Goal: Check status: Check status

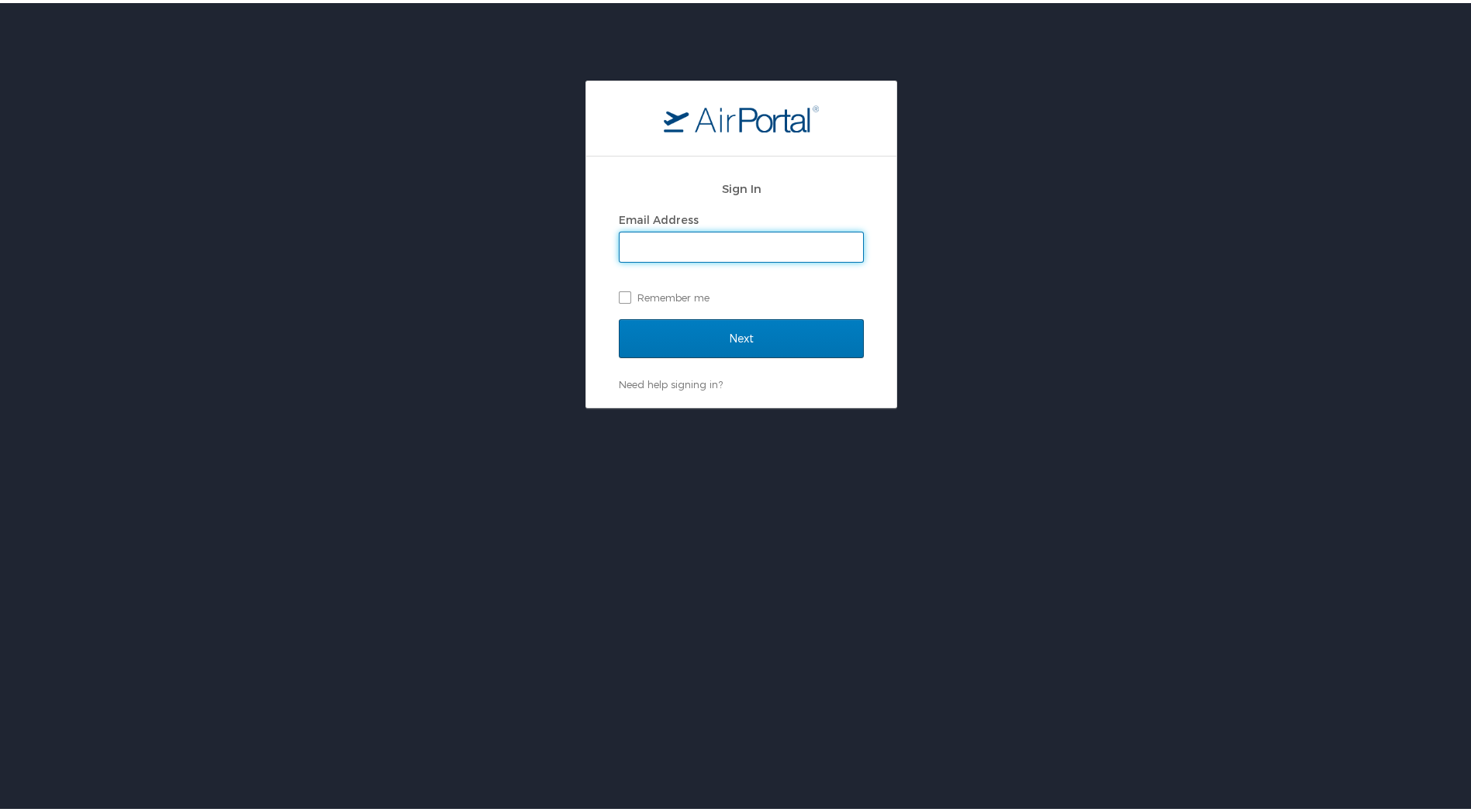
click at [640, 244] on input "Email Address" at bounding box center [741, 244] width 243 height 29
type input "dustin.porter@i3-corps.com"
click at [619, 316] on input "Next" at bounding box center [741, 335] width 245 height 39
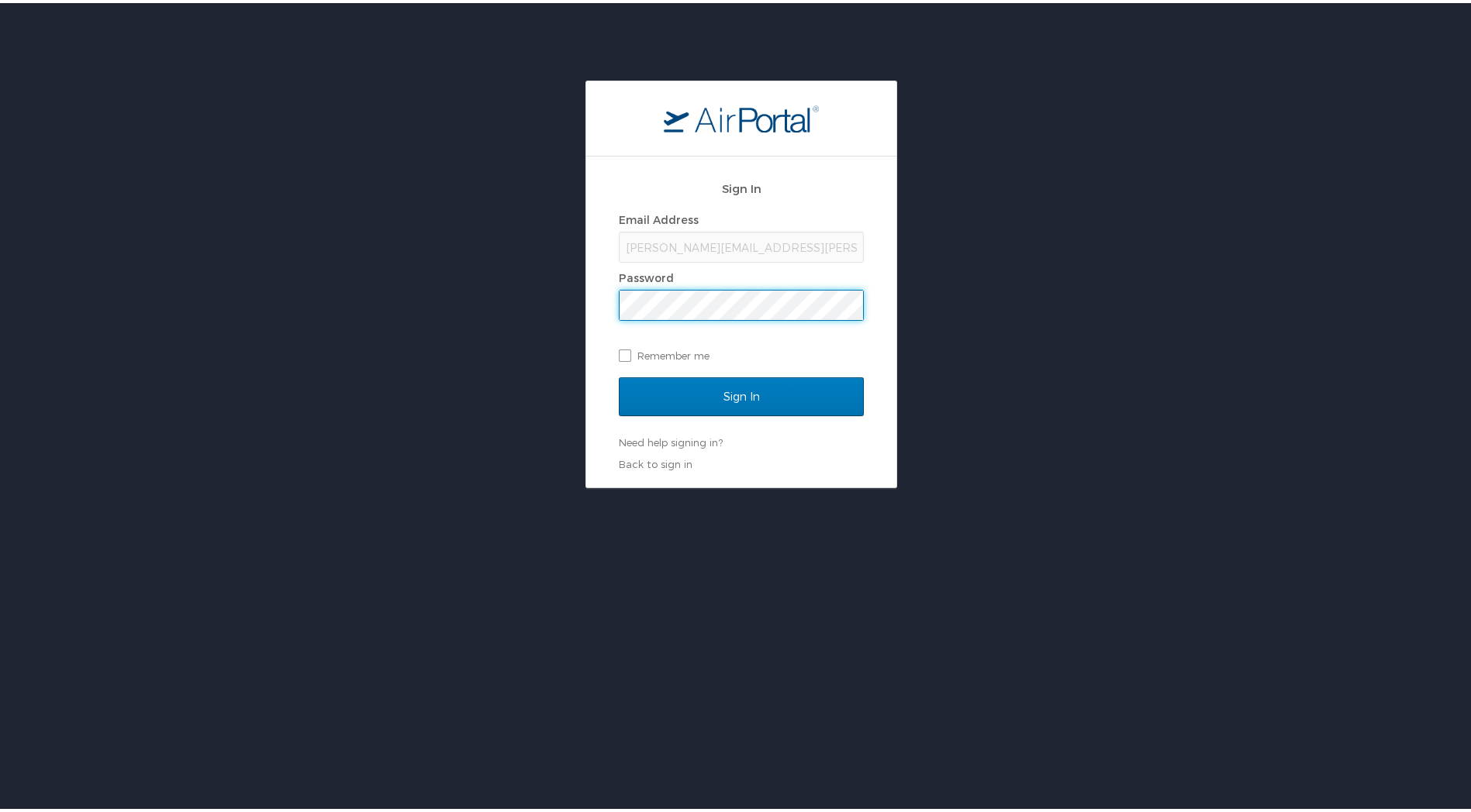
click at [619, 375] on input "Sign In" at bounding box center [741, 394] width 245 height 39
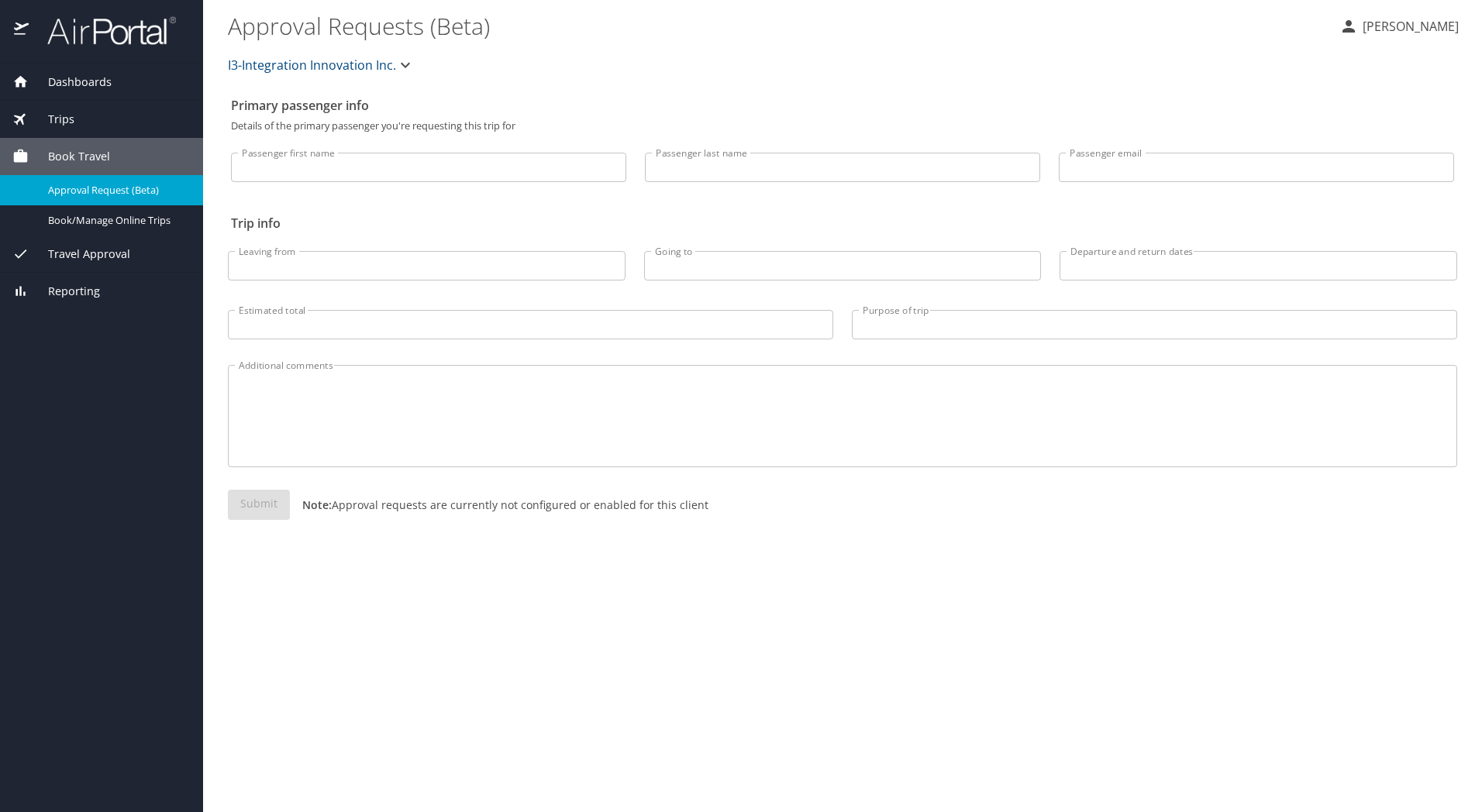
click at [73, 82] on span "Dashboards" at bounding box center [70, 82] width 83 height 17
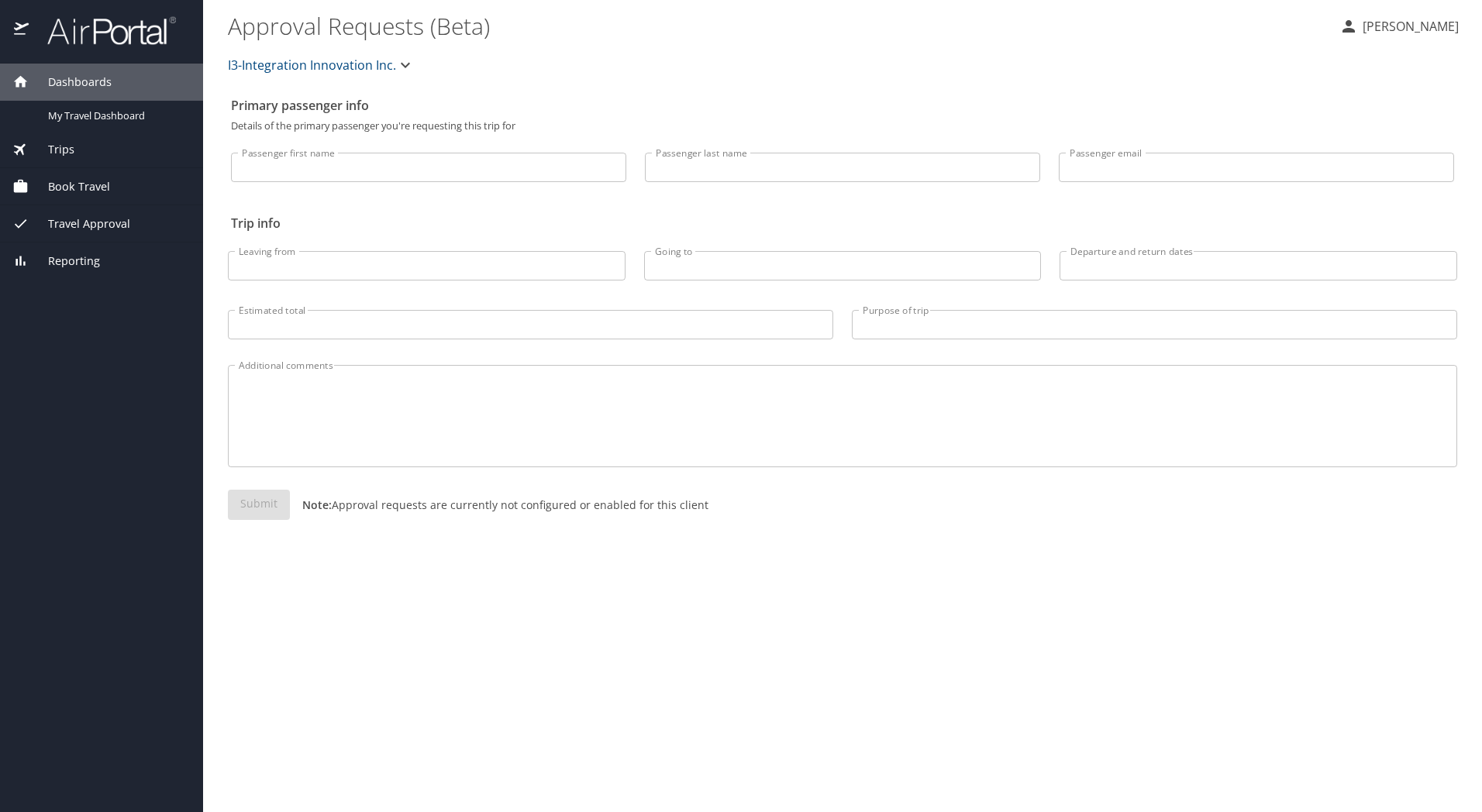
click at [83, 185] on span "Book Travel" at bounding box center [69, 186] width 82 height 17
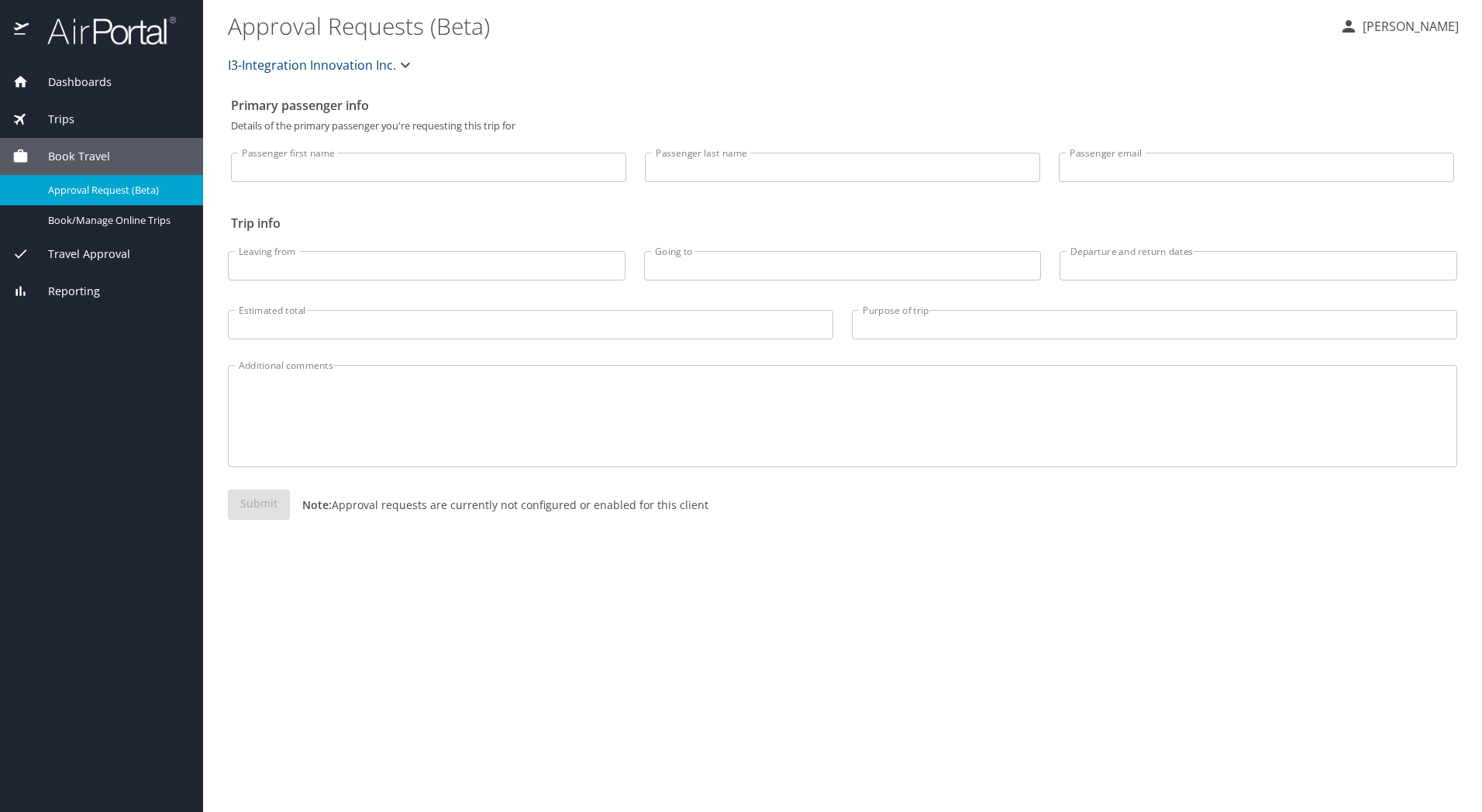
click at [1435, 28] on p "[PERSON_NAME]" at bounding box center [1408, 27] width 101 height 19
click at [1375, 58] on li "My settings" at bounding box center [1393, 60] width 158 height 27
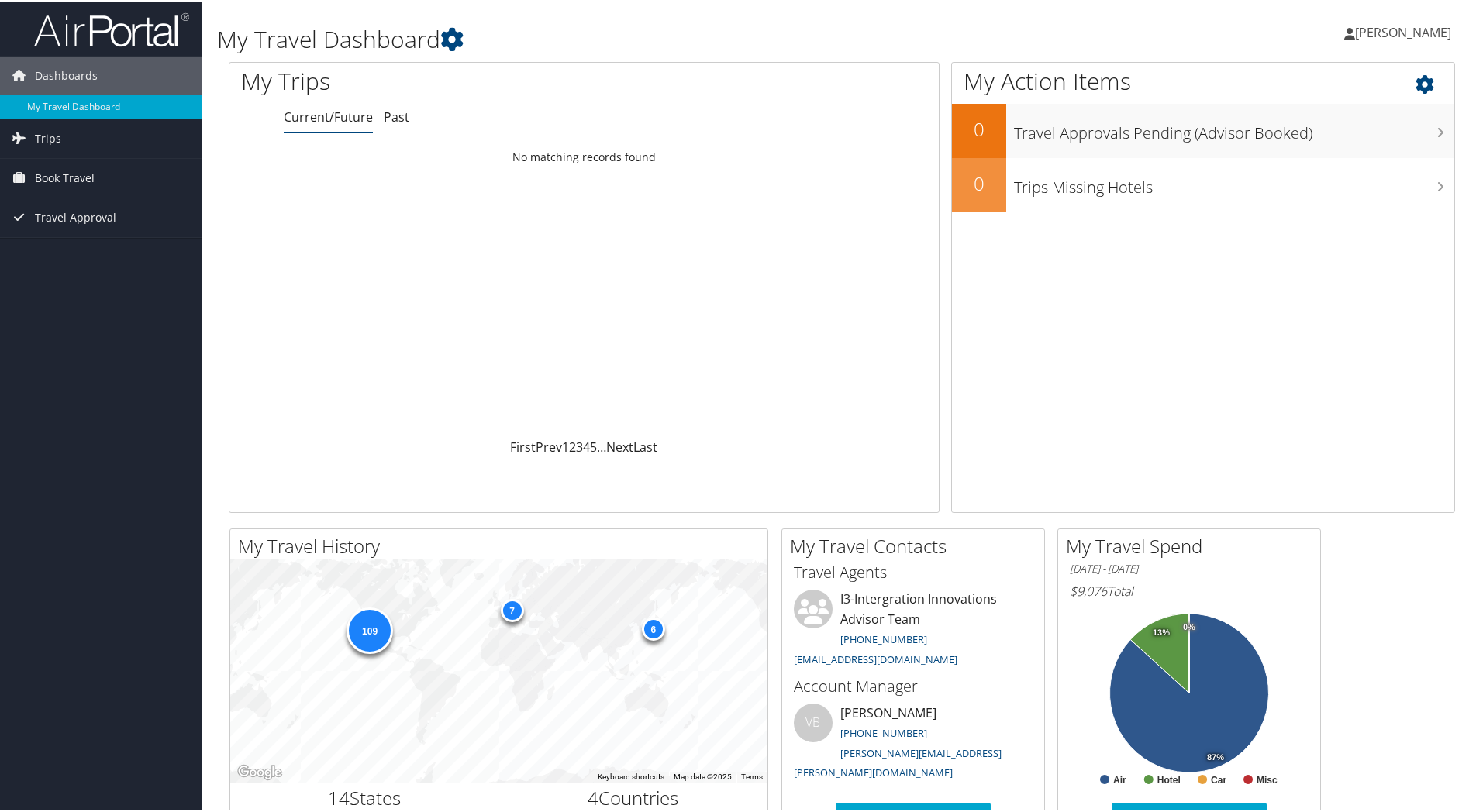
click at [1416, 79] on icon at bounding box center [1438, 79] width 46 height 27
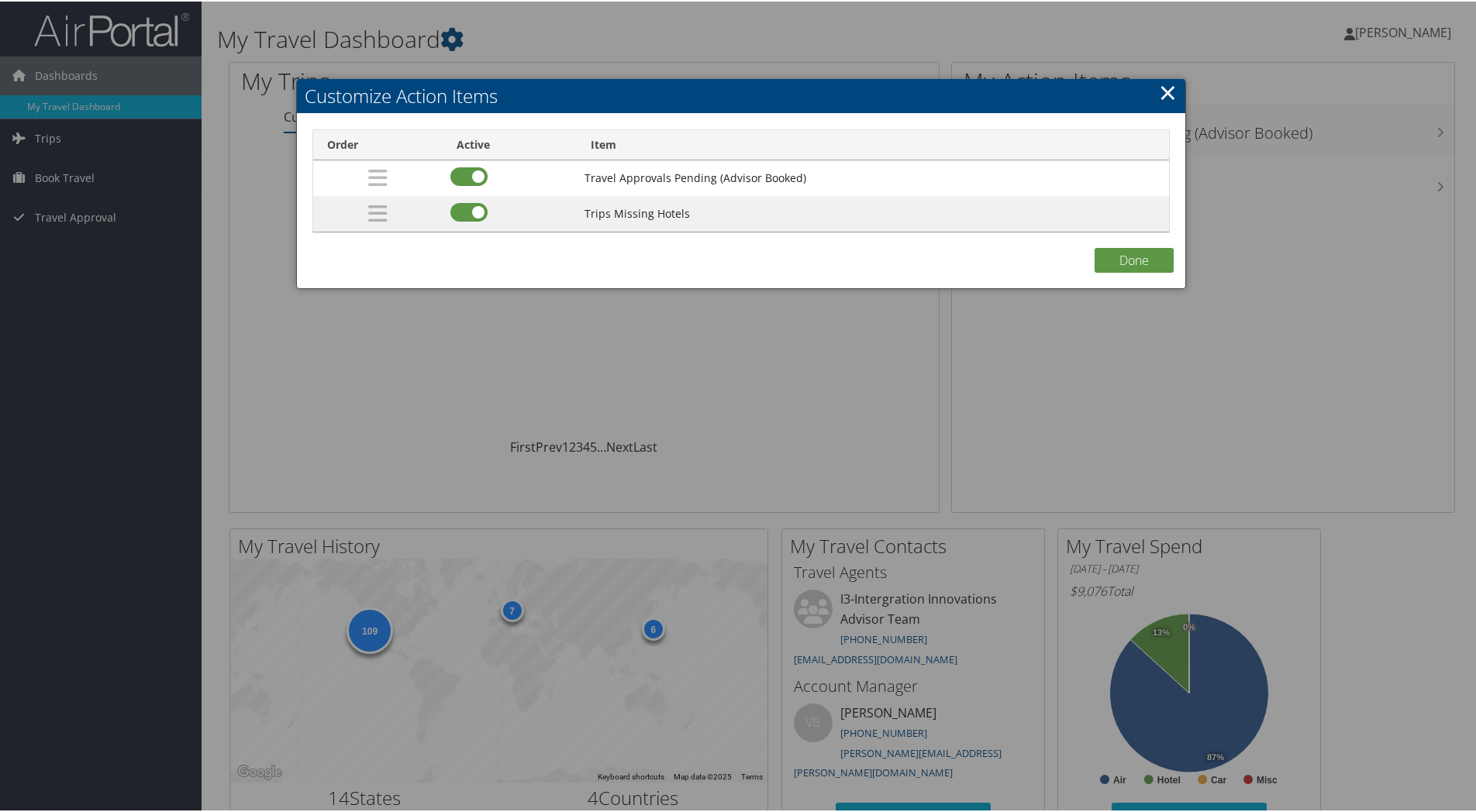
click at [1161, 86] on link "×" at bounding box center [1167, 90] width 18 height 31
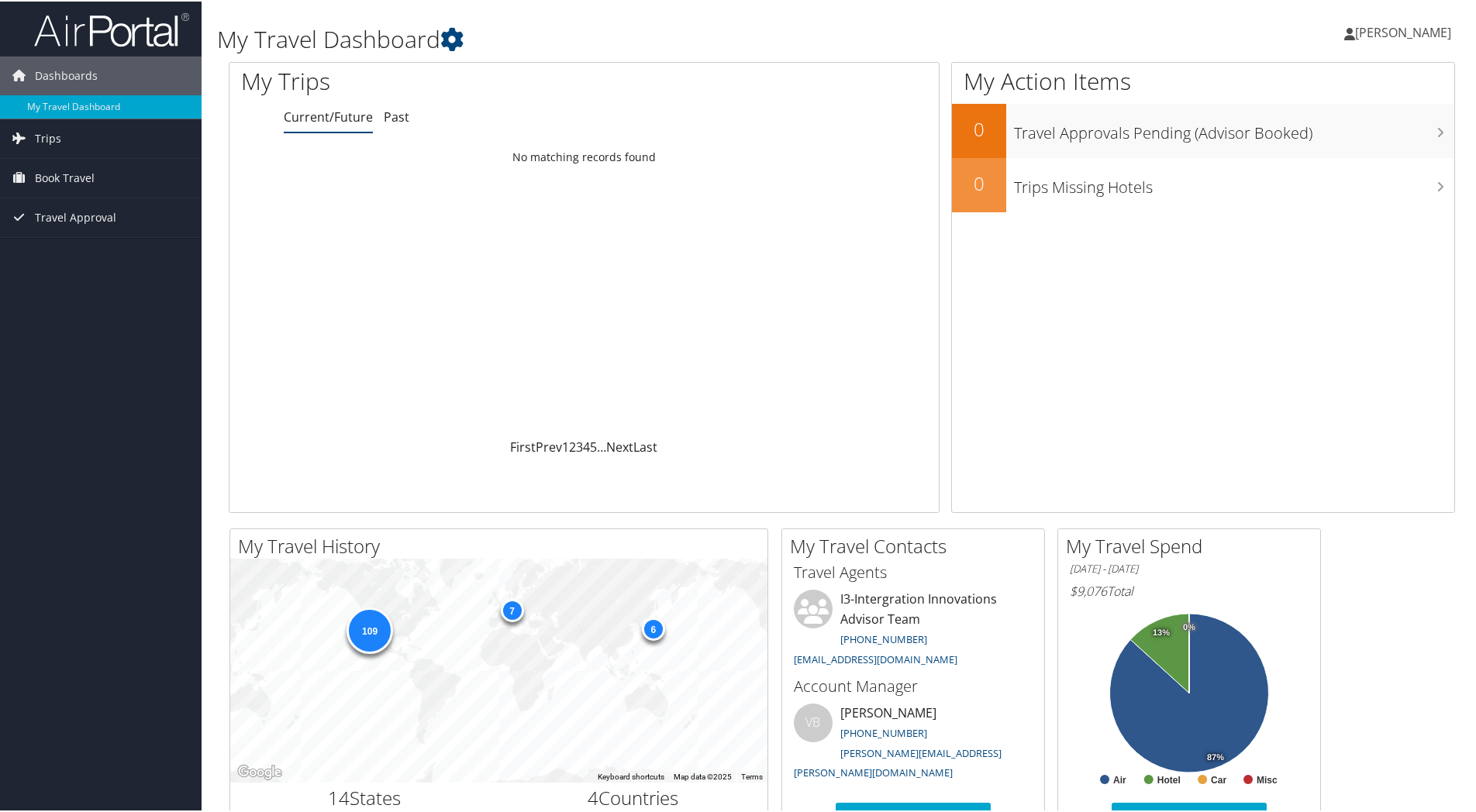
click at [1385, 27] on span "Dustin Porter" at bounding box center [1403, 31] width 96 height 17
click at [1320, 131] on link "View Travel Profile" at bounding box center [1362, 137] width 173 height 27
click at [398, 113] on link "Past" at bounding box center [396, 115] width 26 height 17
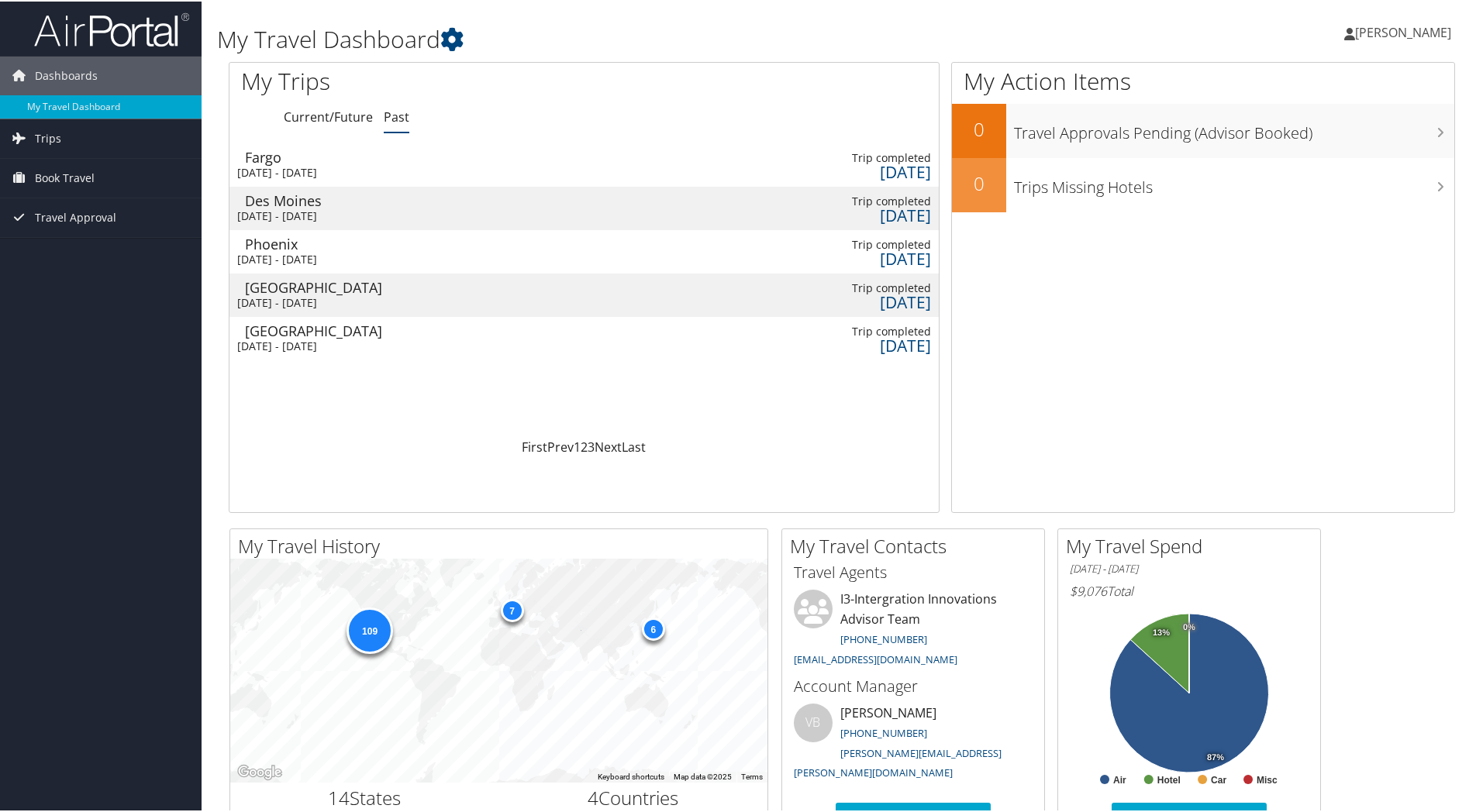
click at [296, 284] on div "Okinawa" at bounding box center [328, 286] width 165 height 14
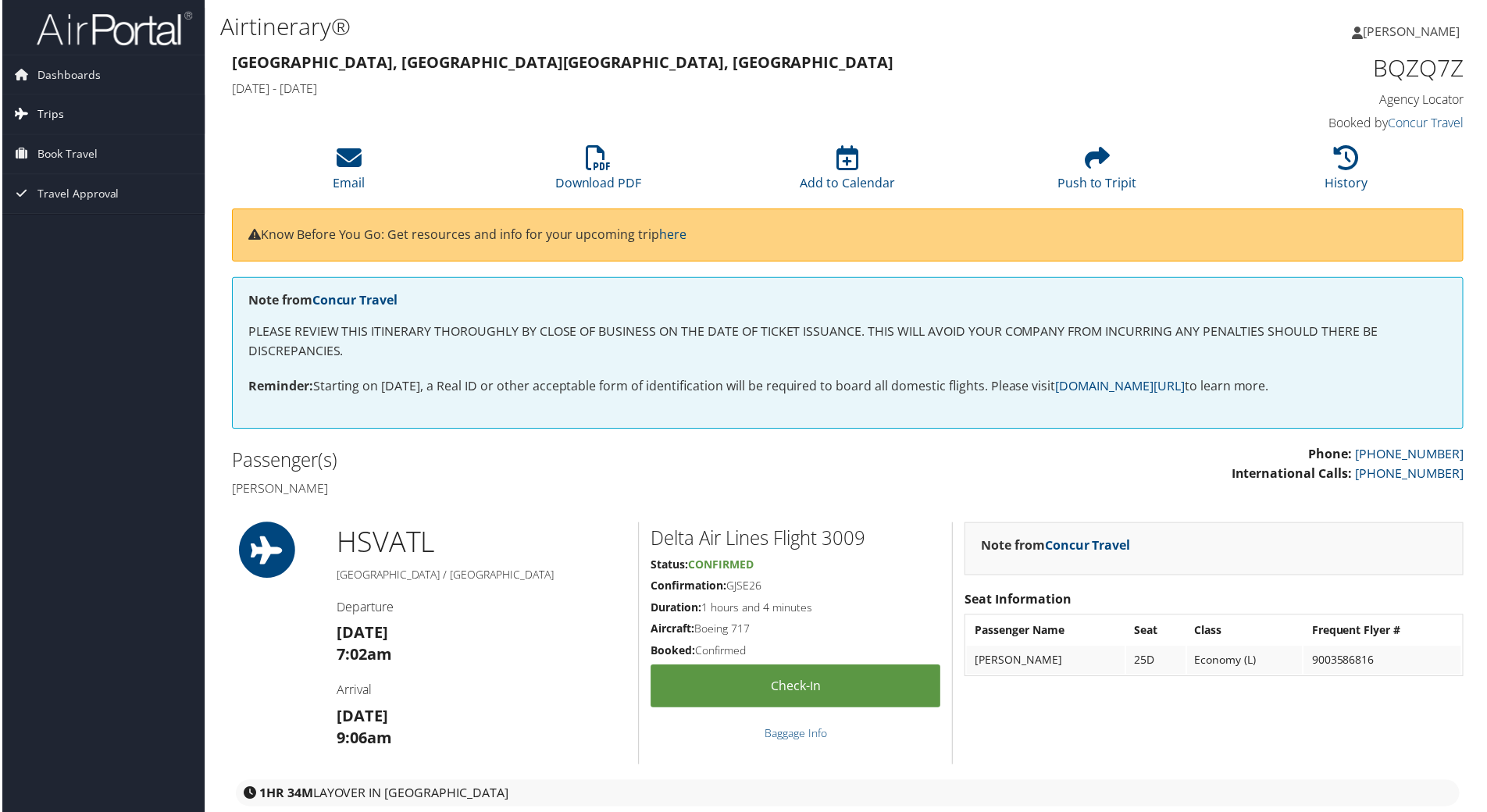
click at [34, 108] on link "Trips" at bounding box center [101, 114] width 203 height 39
click at [50, 173] on link "Past Trips" at bounding box center [101, 169] width 203 height 23
